Goal: Task Accomplishment & Management: Complete application form

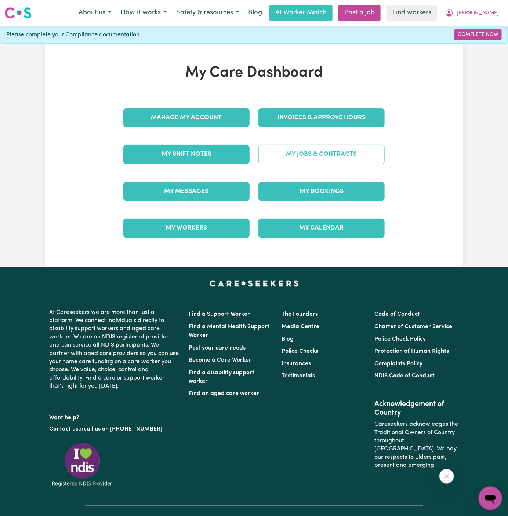
click at [343, 155] on link "My Jobs & Contracts" at bounding box center [321, 154] width 126 height 19
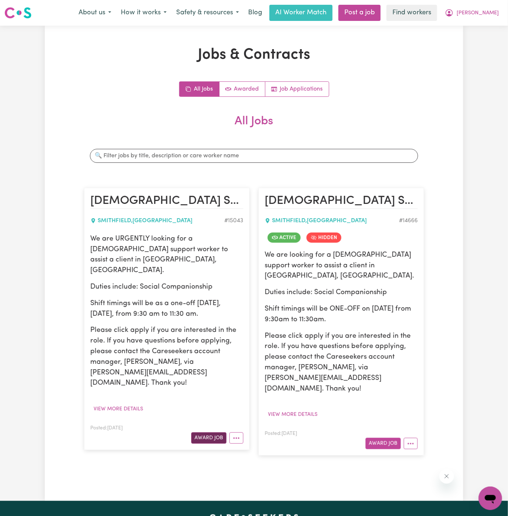
click at [205, 433] on button "Award Job" at bounding box center [208, 438] width 35 height 11
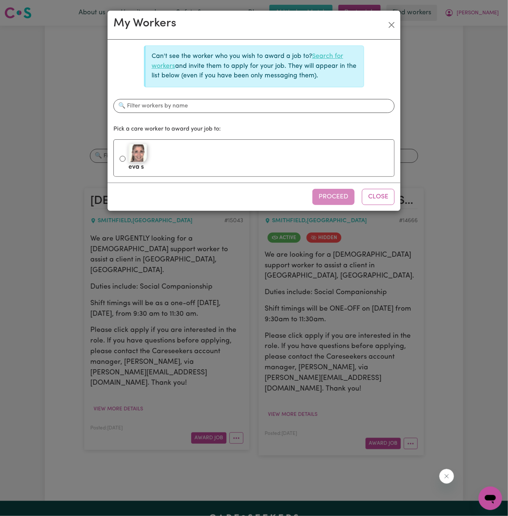
click at [331, 55] on link "Search for workers" at bounding box center [248, 61] width 192 height 16
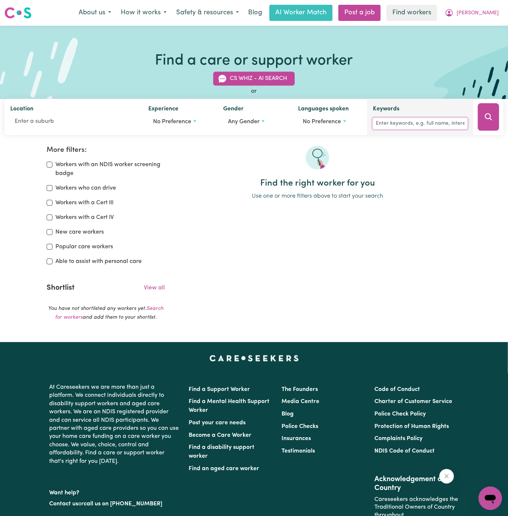
click at [421, 121] on input "Keywords" at bounding box center [420, 123] width 95 height 11
type input "shayleah"
click at [495, 115] on button "Search" at bounding box center [488, 117] width 21 height 28
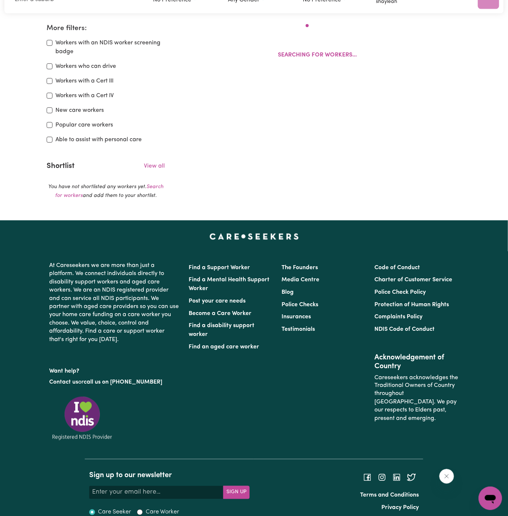
scroll to position [122, 0]
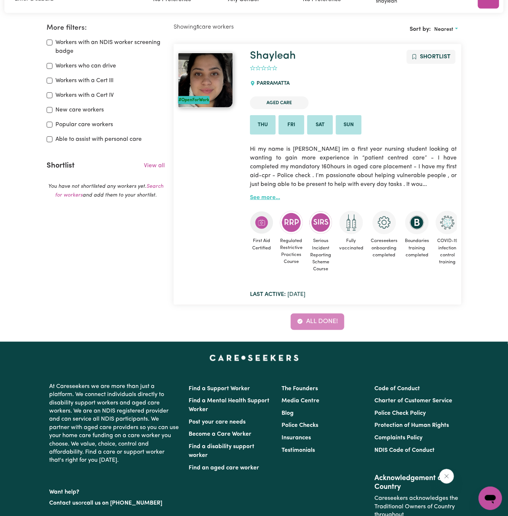
click at [266, 198] on link "See more..." at bounding box center [265, 198] width 30 height 6
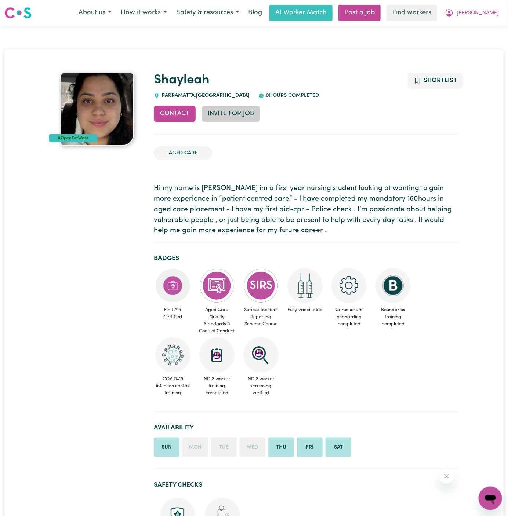
click at [230, 114] on button "Invite for Job" at bounding box center [230, 114] width 59 height 16
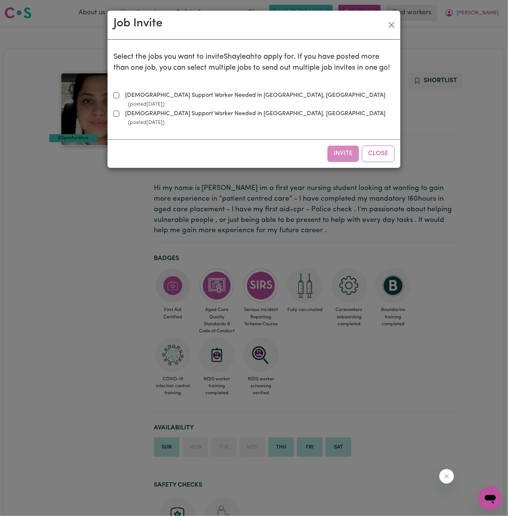
click at [177, 94] on label "Female Support Worker Needed in Smithfield, NSW (posted Sep 4 2025 )" at bounding box center [258, 100] width 272 height 18
click at [119, 94] on input "Female Support Worker Needed in Smithfield, NSW (posted Sep 4 2025 )" at bounding box center [116, 95] width 6 height 6
checkbox input "true"
click at [346, 146] on button "Invite" at bounding box center [343, 154] width 32 height 16
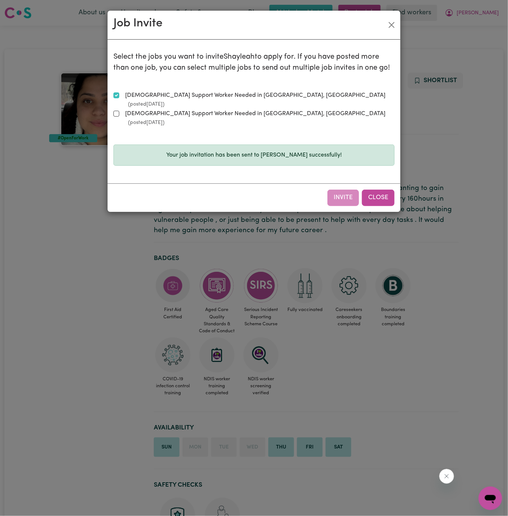
click at [379, 190] on button "Close" at bounding box center [378, 198] width 33 height 16
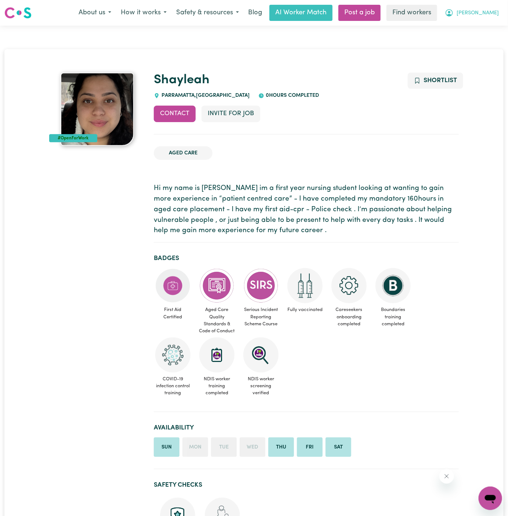
click at [492, 10] on span "[PERSON_NAME]" at bounding box center [477, 13] width 42 height 8
click at [491, 24] on link "My Dashboard" at bounding box center [474, 29] width 58 height 14
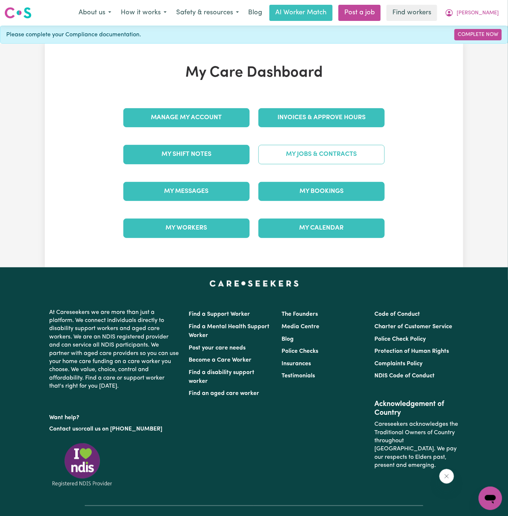
click at [335, 155] on link "My Jobs & Contracts" at bounding box center [321, 154] width 126 height 19
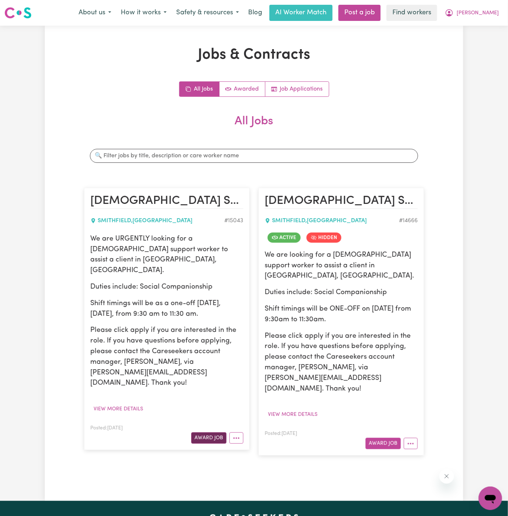
click at [213, 433] on button "Award Job" at bounding box center [208, 438] width 35 height 11
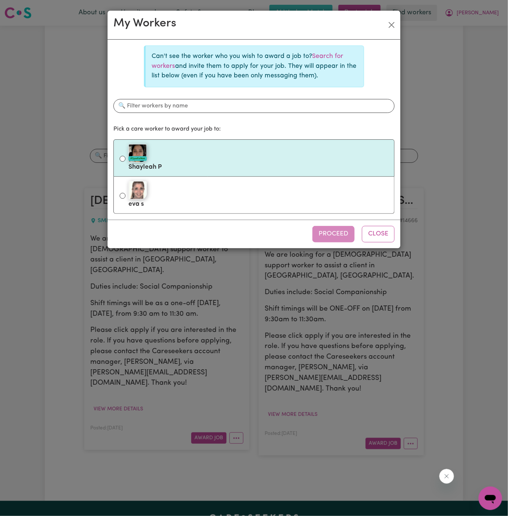
click at [212, 144] on div "#OpenForWork" at bounding box center [258, 153] width 260 height 18
click at [125, 156] on input "#OpenForWork Shayleah P" at bounding box center [123, 159] width 6 height 6
radio input "true"
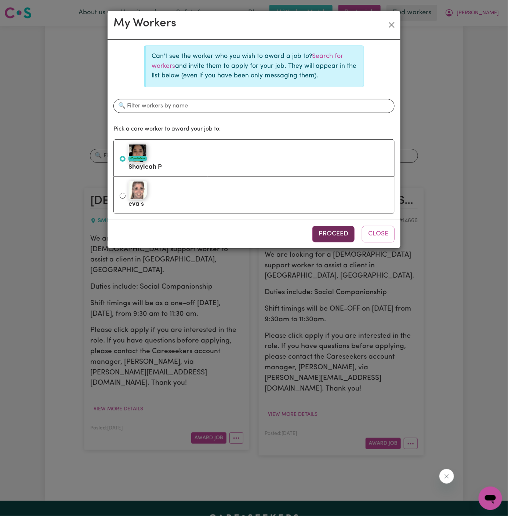
click at [335, 227] on button "Proceed" at bounding box center [333, 234] width 42 height 16
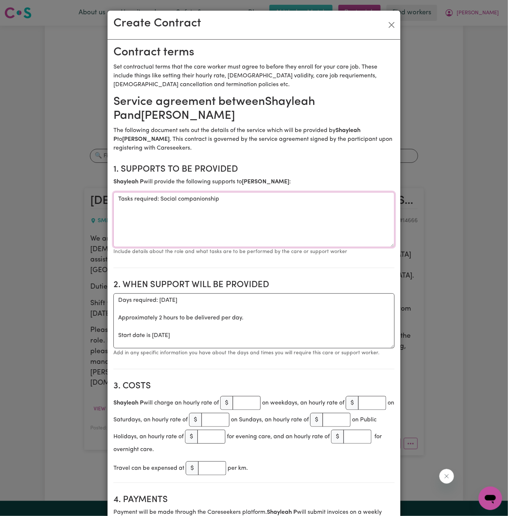
drag, startPoint x: 159, startPoint y: 200, endPoint x: 71, endPoint y: 200, distance: 88.4
click at [71, 200] on div "Create Contract Contract terms Set contractual terms that the care worker must …" at bounding box center [254, 258] width 508 height 516
type textarea "Social companionship"
drag, startPoint x: 116, startPoint y: 338, endPoint x: 113, endPoint y: 301, distance: 36.4
click at [113, 301] on textarea "Days required: friday Approximately 2 hours to be delivered per day. Start date…" at bounding box center [253, 321] width 281 height 55
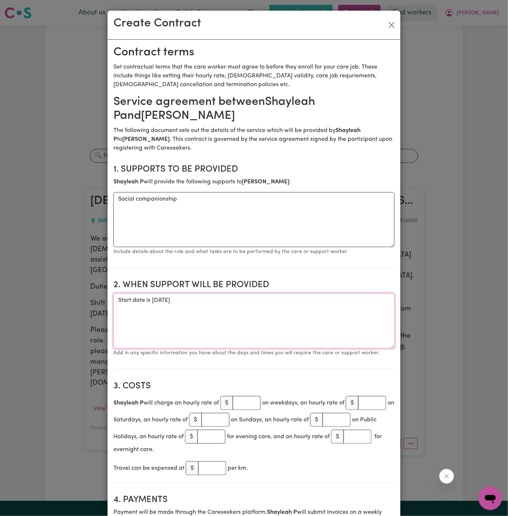
drag, startPoint x: 152, startPoint y: 301, endPoint x: 87, endPoint y: 301, distance: 64.2
click at [87, 301] on div "Create Contract Contract terms Set contractual terms that the care worker must …" at bounding box center [254, 258] width 508 height 516
click at [211, 318] on textarea "ONE OFF Friday 5 September 2025" at bounding box center [253, 321] width 281 height 55
click at [234, 302] on textarea "ONE OFF Friday 5 September 2025" at bounding box center [253, 321] width 281 height 55
click at [268, 298] on textarea "ONE OFF Friday 5 September 2025 from 930 am to 1130am" at bounding box center [253, 321] width 281 height 55
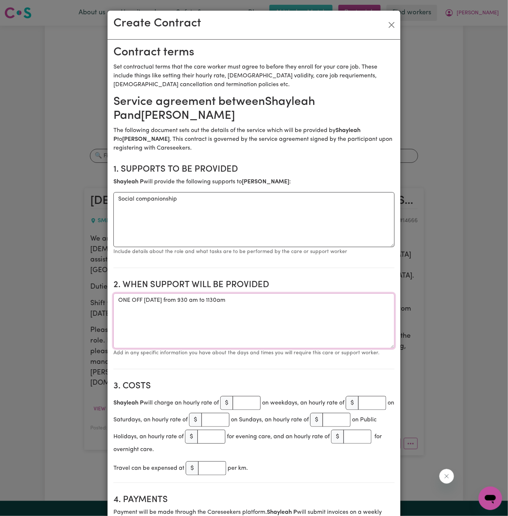
click at [267, 303] on textarea "ONE OFF Friday 5 September 2025 from 930 am to 1130am" at bounding box center [253, 321] width 281 height 55
type textarea "ONE OFF Friday 5 September 2025 from 930 am to 1130 am"
click at [247, 401] on input "number" at bounding box center [247, 403] width 28 height 14
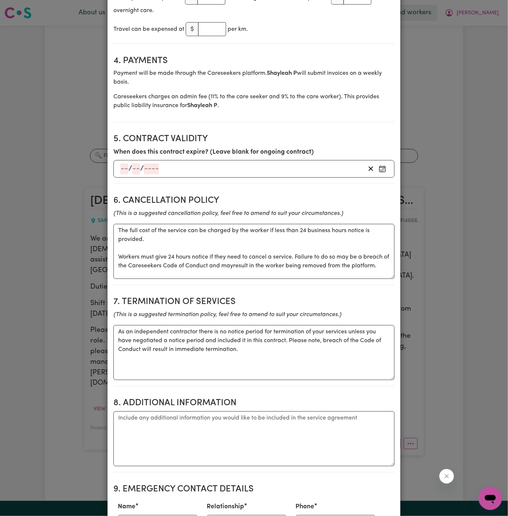
scroll to position [471, 0]
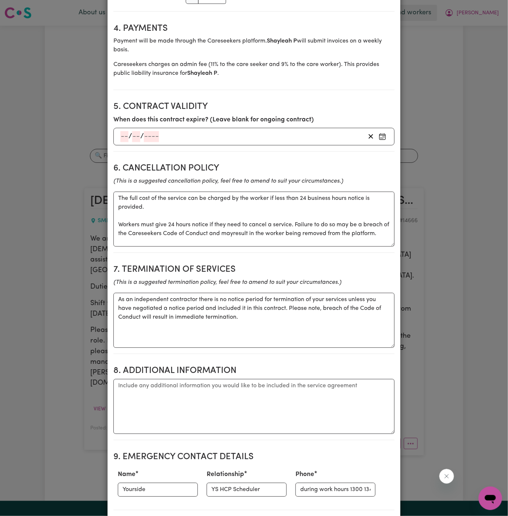
type input "50"
click at [256, 392] on textarea "Additional information" at bounding box center [253, 406] width 281 height 55
paste textarea "Address: 758 The Horsley Drive Smithfield"
click at [177, 382] on textarea "Client's Address: Address: 758 The Horsley Drive Smithfield, NSW" at bounding box center [253, 406] width 281 height 55
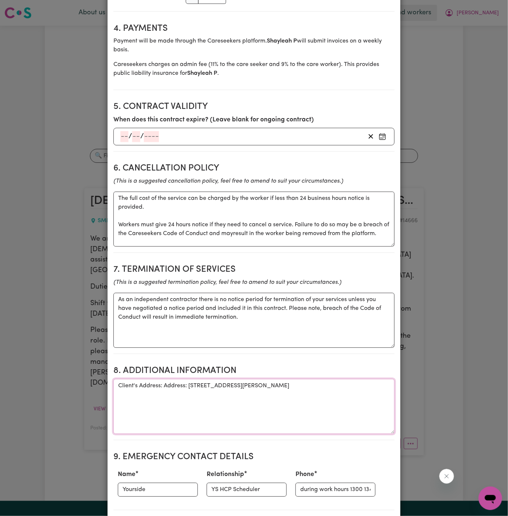
click at [177, 382] on textarea "Client's Address: Address: 758 The Horsley Drive Smithfield, NSW" at bounding box center [253, 406] width 281 height 55
click at [222, 379] on textarea "Client's Address: 758 The Horsley Drive Smithfield, NSW" at bounding box center [253, 406] width 281 height 55
type textarea "Client's Address: 758 The Horsley Drive Smithfield, NSW"
click at [160, 484] on input "Yourside" at bounding box center [158, 490] width 80 height 14
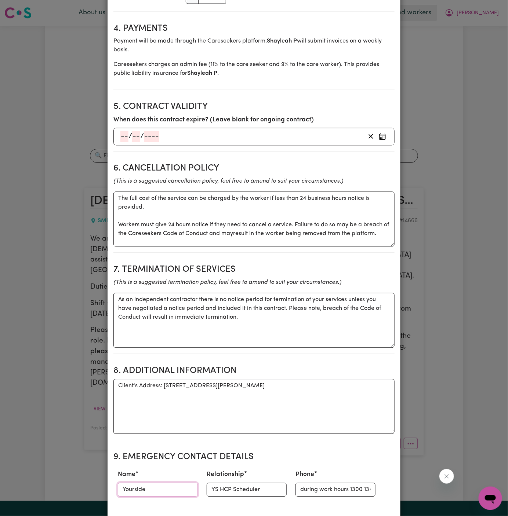
click at [160, 484] on input "Yourside" at bounding box center [158, 490] width 80 height 14
paste input "Kamila - Coordinator 9716 0036"
drag, startPoint x: 158, startPoint y: 487, endPoint x: 266, endPoint y: 486, distance: 107.5
click at [266, 486] on div "Name Kamila - Coordinator 9716 0036 Relationship YS HCP Scheduler Phone during …" at bounding box center [253, 483] width 281 height 32
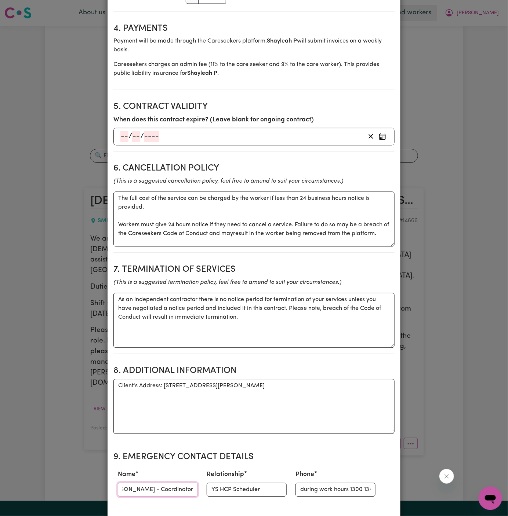
scroll to position [0, 0]
type input "Kamila - Coordinator"
click at [330, 492] on input "during work hours 1300 134 332; After hours 0402 357 994." at bounding box center [335, 490] width 80 height 14
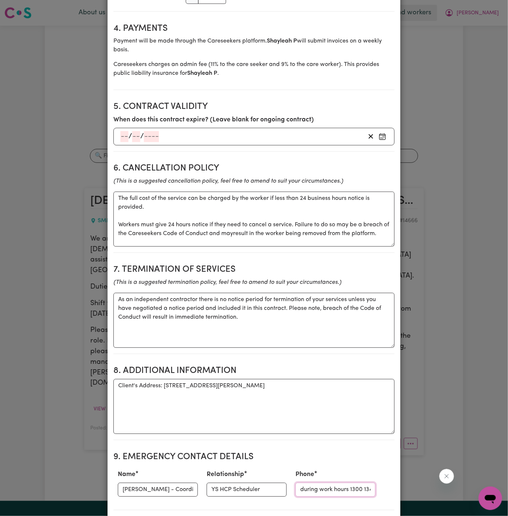
paste input "9716 0036"
type input "9716 0036"
click at [169, 488] on input "Kamila - Coordinator" at bounding box center [158, 490] width 80 height 14
type input "Kamila -"
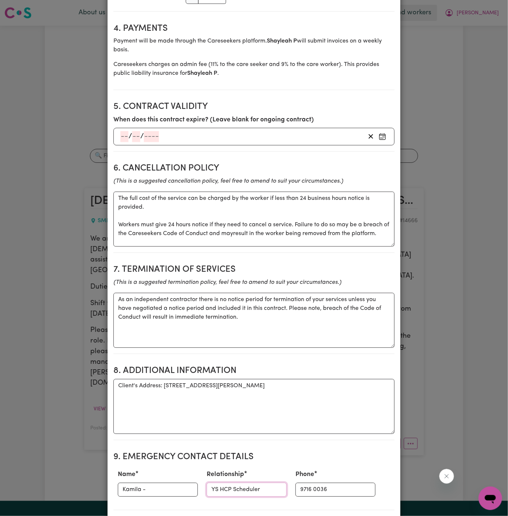
click at [217, 486] on input "YS HCP Scheduler" at bounding box center [247, 490] width 80 height 14
paste input "Coordinato"
type input "Coordinator"
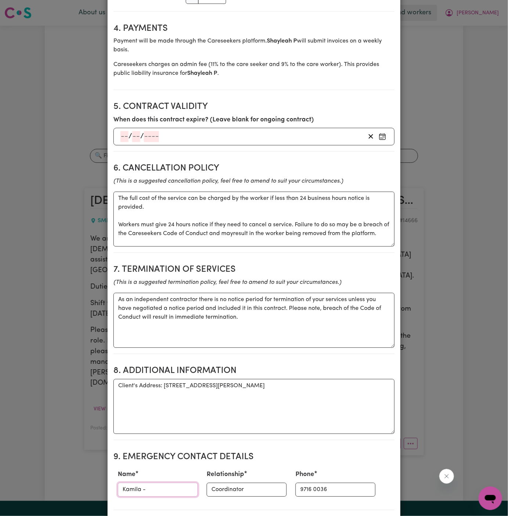
click at [176, 483] on input "Kamila -" at bounding box center [158, 490] width 80 height 14
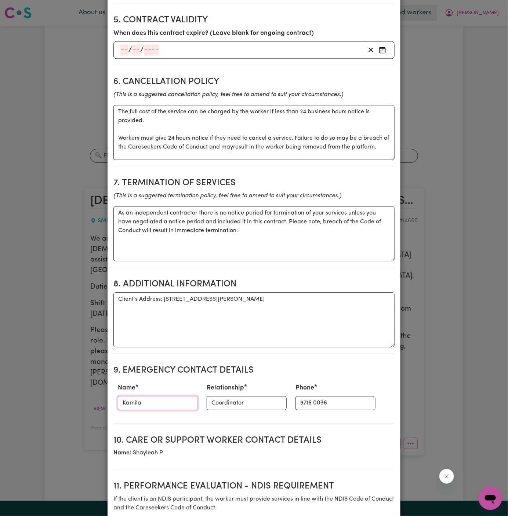
scroll to position [578, 0]
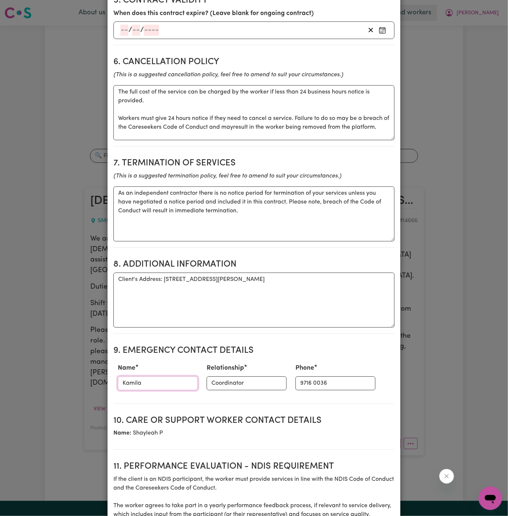
type input "Kamila"
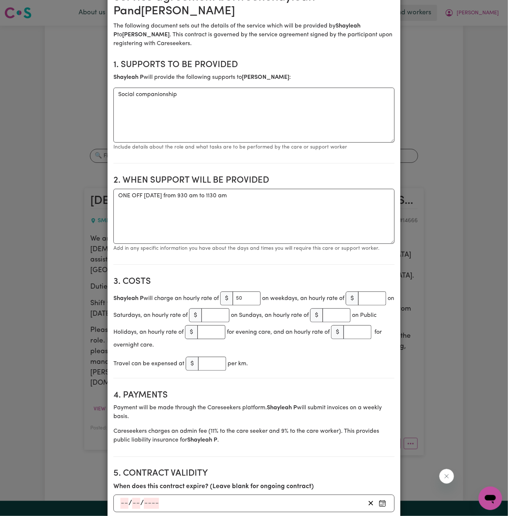
scroll to position [0, 0]
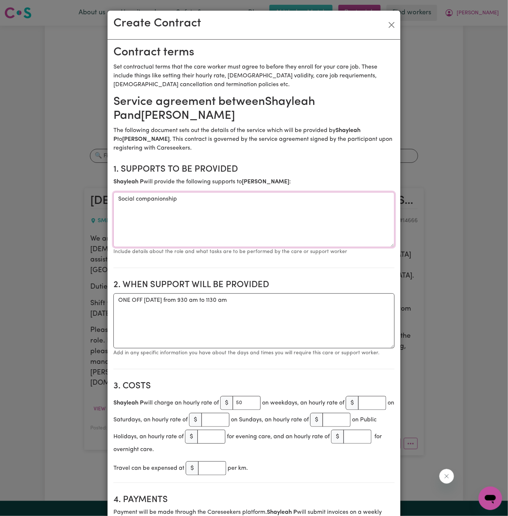
click at [258, 201] on textarea "Social companionship" at bounding box center [253, 219] width 281 height 55
click at [271, 349] on p "Add in any specific information you have about the days and times you will requ…" at bounding box center [253, 353] width 281 height 9
click at [167, 331] on textarea "ONE OFF Friday 5 September 2025 from 930 am to 1130 am" at bounding box center [253, 321] width 281 height 55
click at [310, 307] on textarea "ONE OFF Friday 5 September 2025 from 930 am to 1130 am" at bounding box center [253, 321] width 281 height 55
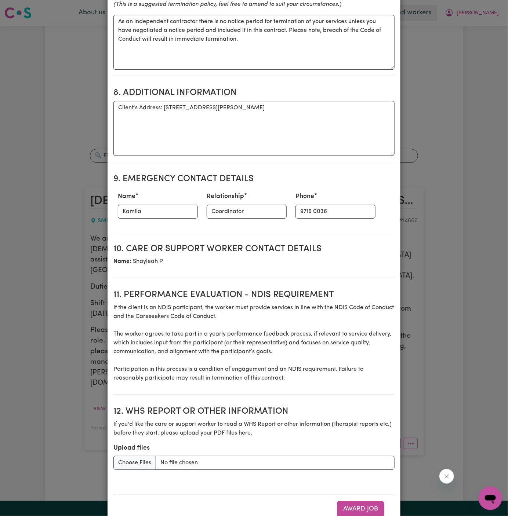
scroll to position [770, 0]
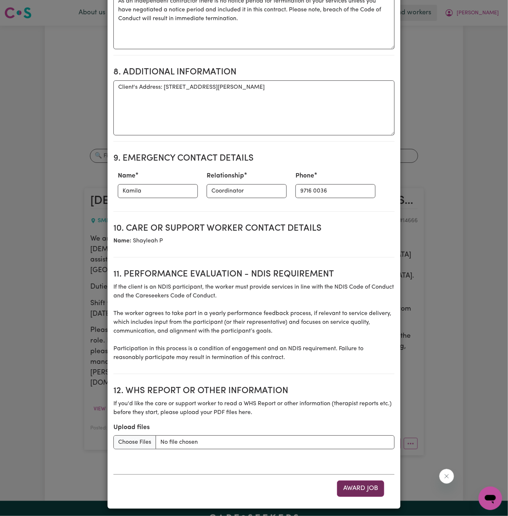
click at [368, 489] on button "Award Job" at bounding box center [360, 489] width 47 height 16
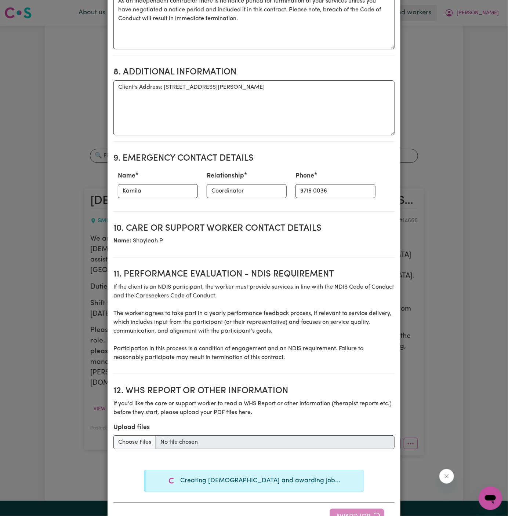
type textarea "Tasks required: Social companionship"
type textarea "Days required: friday Approximately 2 hours to be delivered per day. Start date…"
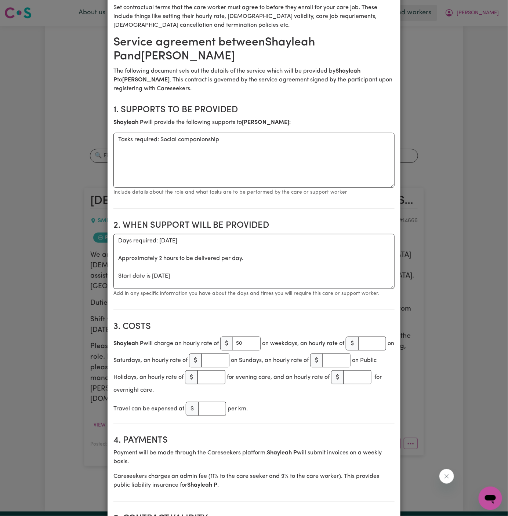
scroll to position [0, 0]
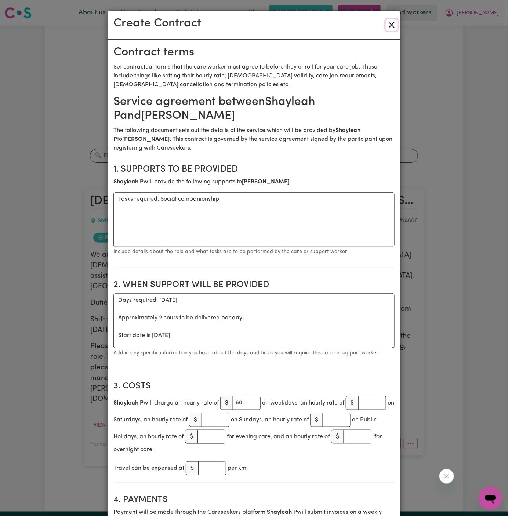
click at [393, 20] on button "Close" at bounding box center [392, 25] width 12 height 12
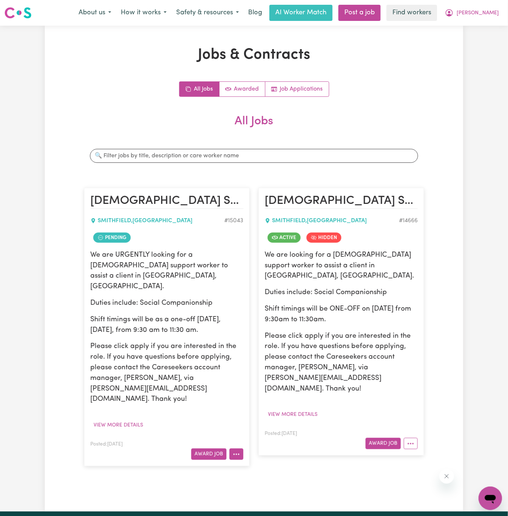
click at [240, 449] on button "More options" at bounding box center [236, 454] width 14 height 11
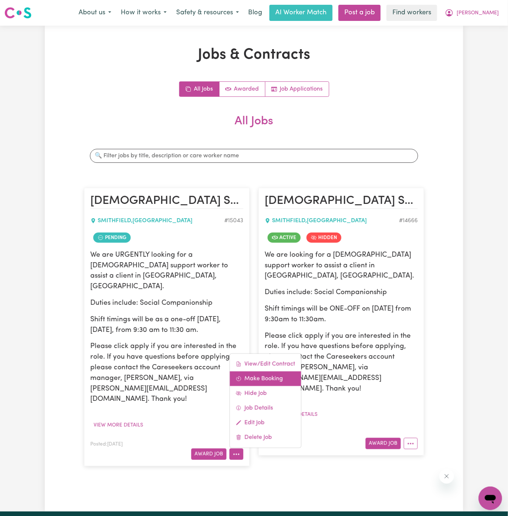
click at [275, 372] on link "Make Booking" at bounding box center [265, 379] width 71 height 15
select select "pm"
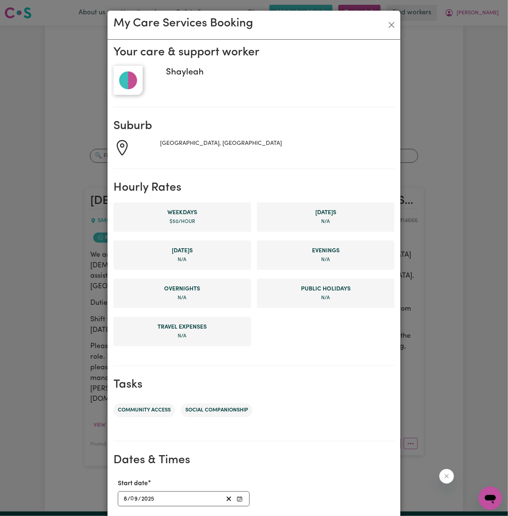
scroll to position [139, 0]
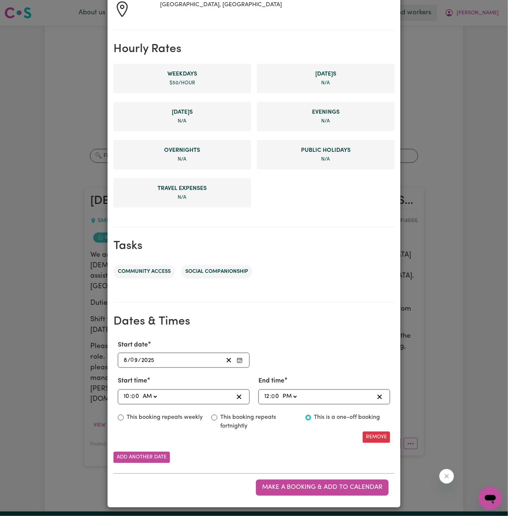
click at [124, 361] on input "8" at bounding box center [125, 361] width 4 height 10
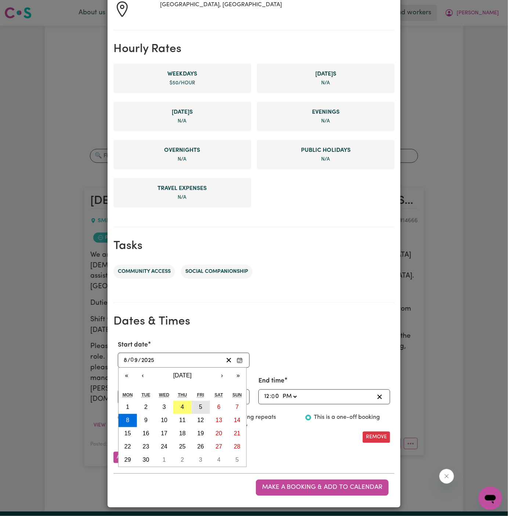
click at [200, 404] on abbr "5" at bounding box center [200, 407] width 3 height 6
type input "2025-09-05"
type input "5"
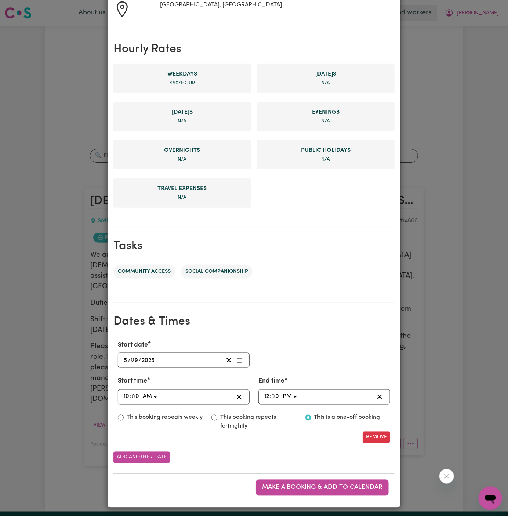
click at [124, 396] on input "10" at bounding box center [126, 397] width 7 height 10
type input "09:00"
type input "9"
type input "09:03"
type input "3"
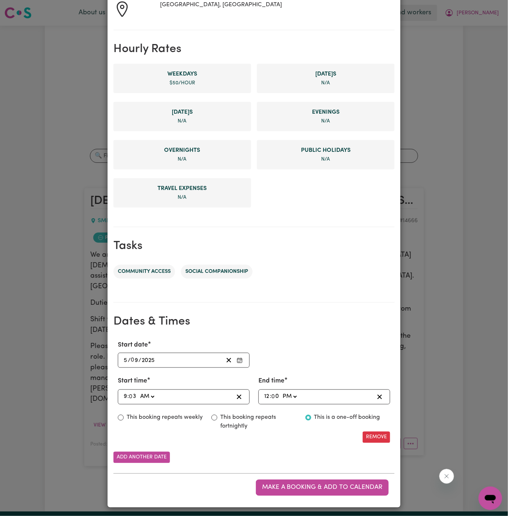
type input "09:30"
type input "30"
click at [269, 396] on input "12" at bounding box center [267, 397] width 6 height 10
type input "13:00"
type input "1"
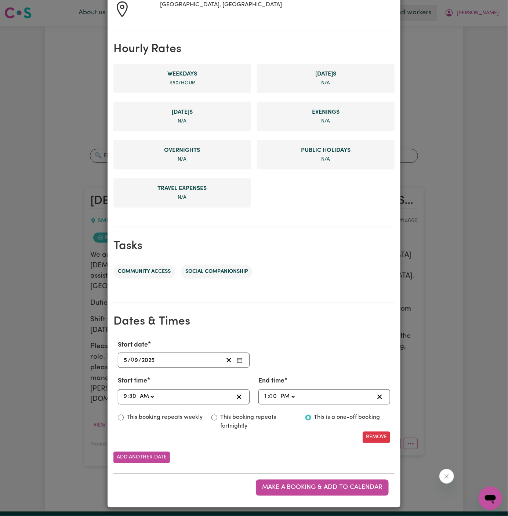
drag, startPoint x: 269, startPoint y: 396, endPoint x: 262, endPoint y: 396, distance: 6.2
click at [262, 396] on div "13:00 1 : 0 0 AM PM" at bounding box center [324, 397] width 132 height 15
click at [264, 396] on input "1" at bounding box center [266, 397] width 4 height 10
type input "23:00"
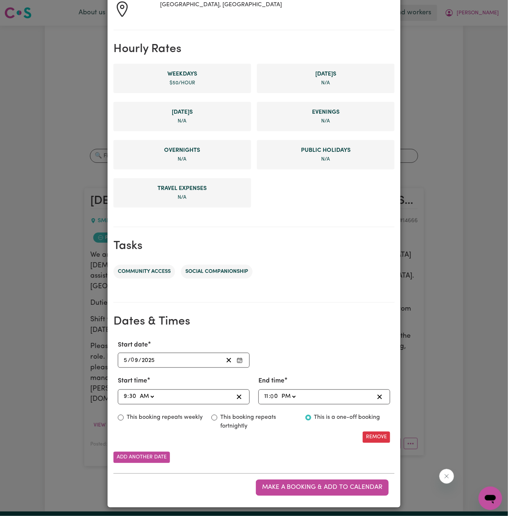
type input "11"
type input "23:03"
type input "3"
type input "23:30"
type input "30"
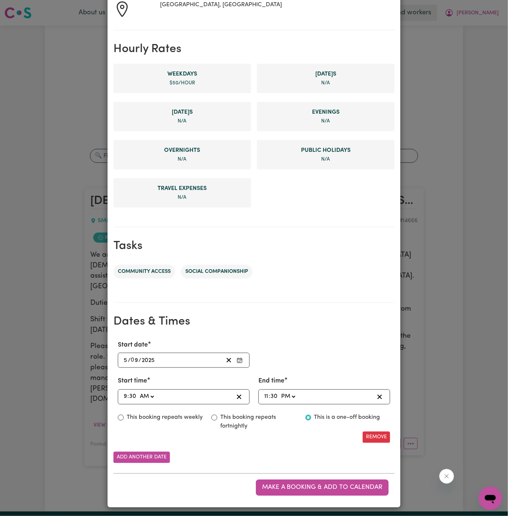
click at [286, 396] on select "AM PM" at bounding box center [287, 397] width 17 height 10
select select "am"
click at [279, 392] on select "AM PM" at bounding box center [287, 397] width 17 height 10
type input "11:30"
click at [335, 485] on span "Make a booking & add to calendar" at bounding box center [322, 488] width 120 height 6
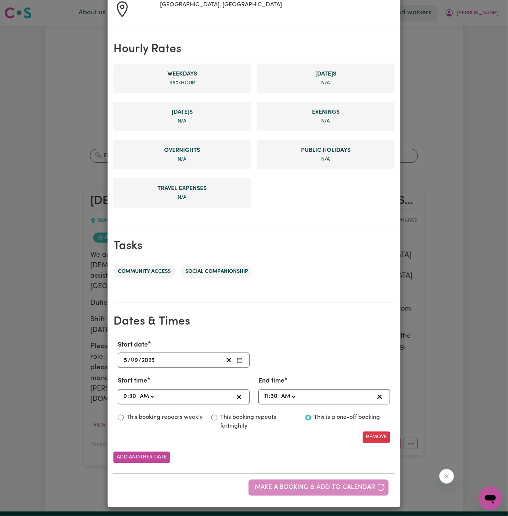
scroll to position [0, 0]
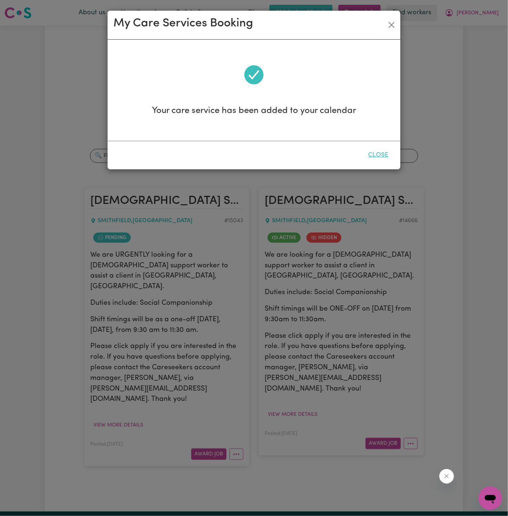
click at [386, 153] on button "Close" at bounding box center [378, 155] width 33 height 16
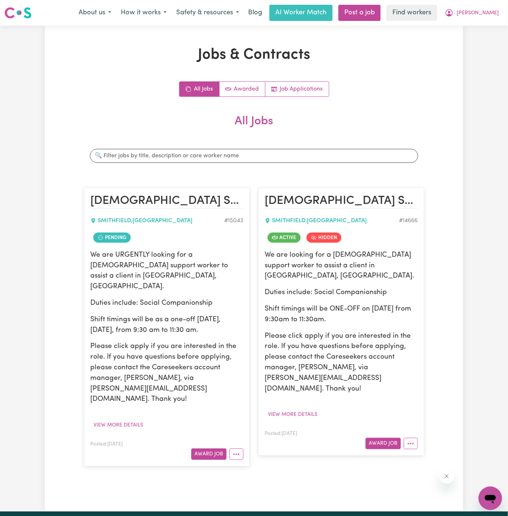
click at [245, 421] on article "Female Support Worker Needed in Smithfield, NSW SMITHFIELD , New South Wales # …" at bounding box center [166, 327] width 165 height 278
click at [234, 454] on circle "More options" at bounding box center [233, 454] width 1 height 1
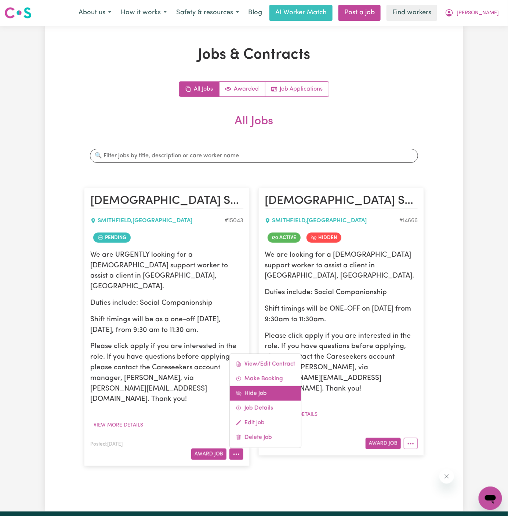
click at [267, 386] on link "Hide Job" at bounding box center [265, 393] width 71 height 15
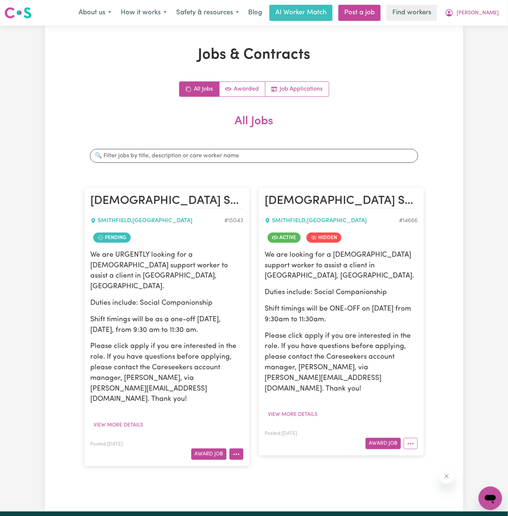
click at [238, 449] on button "More options" at bounding box center [236, 454] width 14 height 11
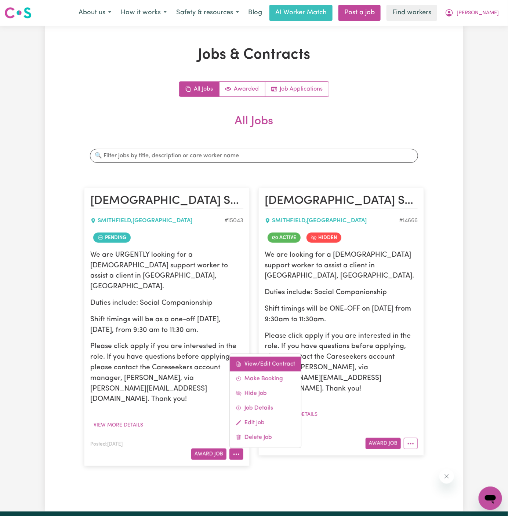
click at [274, 357] on link "View/Edit Contract" at bounding box center [265, 364] width 71 height 15
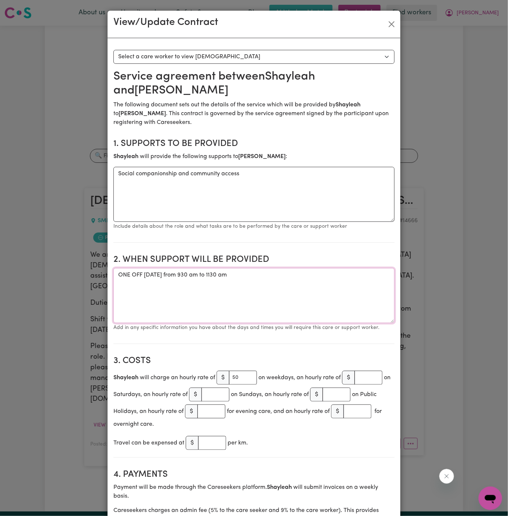
click at [227, 274] on textarea "ONE OFF Friday 5 September 2025 from 930 am to 1130 am" at bounding box center [253, 295] width 281 height 55
click at [393, 25] on button "Close" at bounding box center [392, 24] width 12 height 12
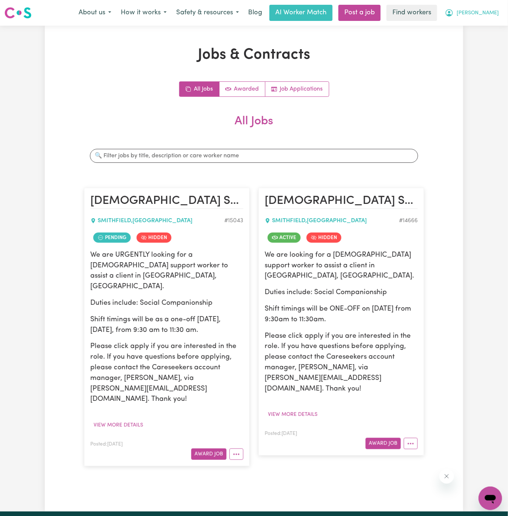
click at [488, 17] on button "[PERSON_NAME]" at bounding box center [471, 12] width 63 height 15
click at [488, 26] on link "My Dashboard" at bounding box center [474, 29] width 58 height 14
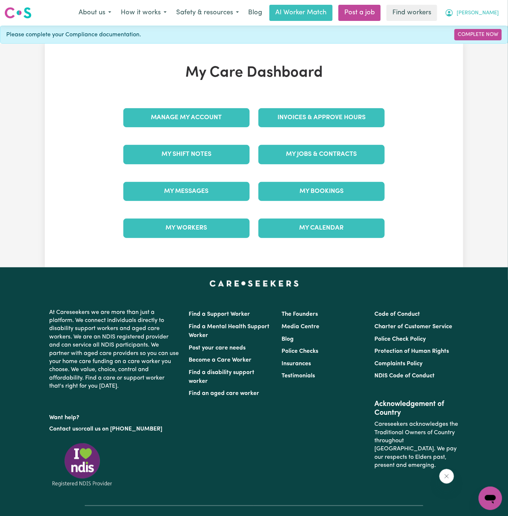
click at [491, 6] on button "[PERSON_NAME]" at bounding box center [471, 12] width 63 height 15
click at [486, 45] on link "Logout" at bounding box center [474, 42] width 58 height 14
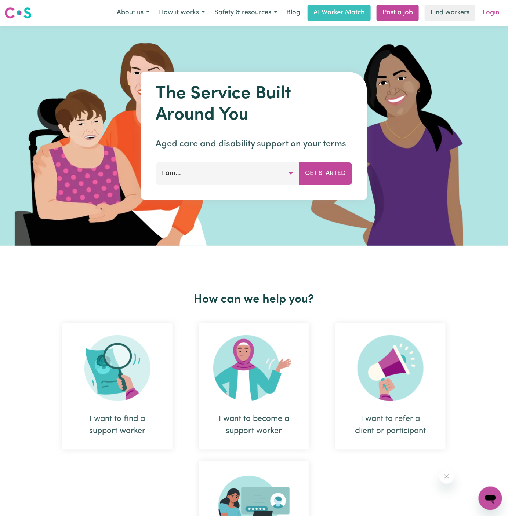
click at [496, 13] on link "Login" at bounding box center [490, 13] width 25 height 16
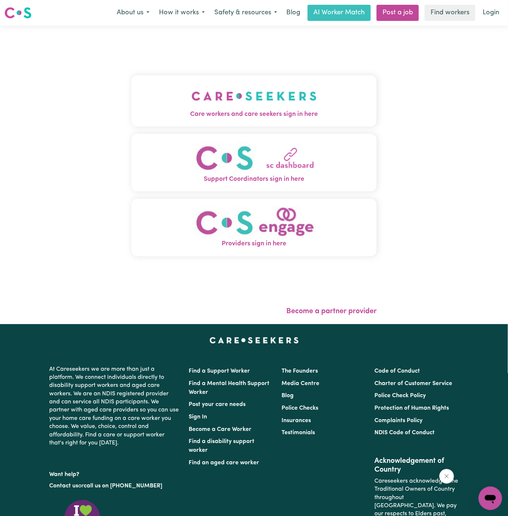
click at [277, 98] on img "Care workers and care seekers sign in here" at bounding box center [254, 96] width 125 height 27
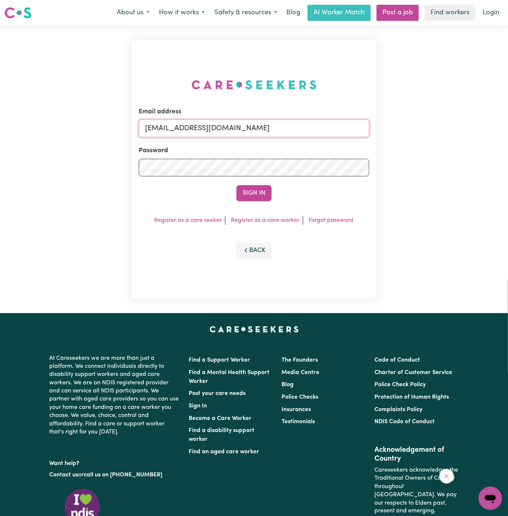
click at [288, 123] on input "superuser~KarynPenderESS@careseekers.com.au" at bounding box center [254, 129] width 230 height 18
drag, startPoint x: 183, startPoint y: 129, endPoint x: 430, endPoint y: 127, distance: 246.9
click at [430, 127] on div "Email address superuser~KarynPenderESS@careseekers.com.au Password Sign In Regi…" at bounding box center [254, 170] width 508 height 288
type input "superuser~TravengersAU@careseekers.com.au"
click at [251, 189] on button "Sign In" at bounding box center [253, 193] width 35 height 16
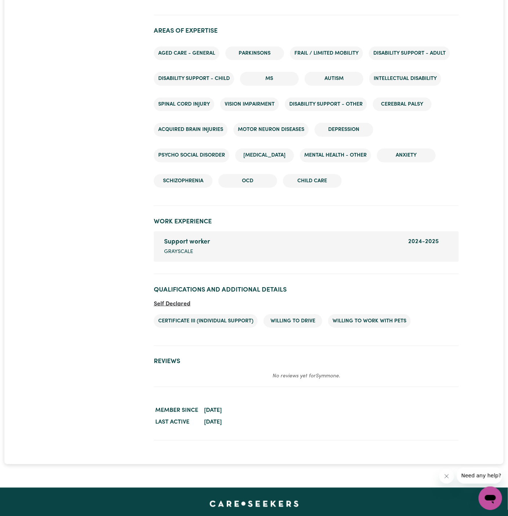
scroll to position [1179, 0]
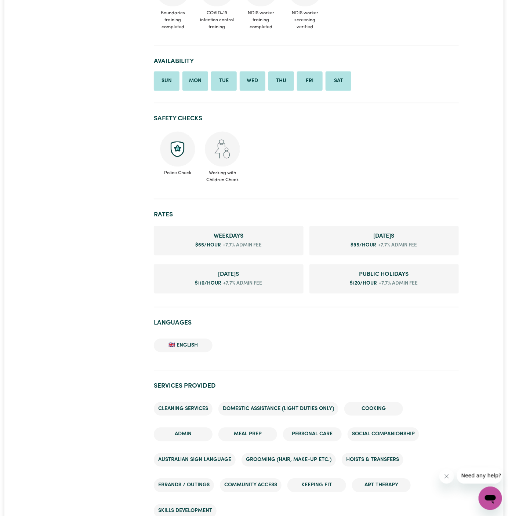
scroll to position [431, 0]
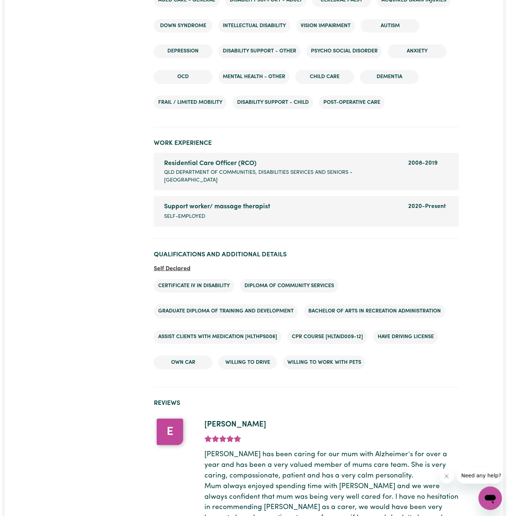
scroll to position [1127, 0]
